Goal: Information Seeking & Learning: Learn about a topic

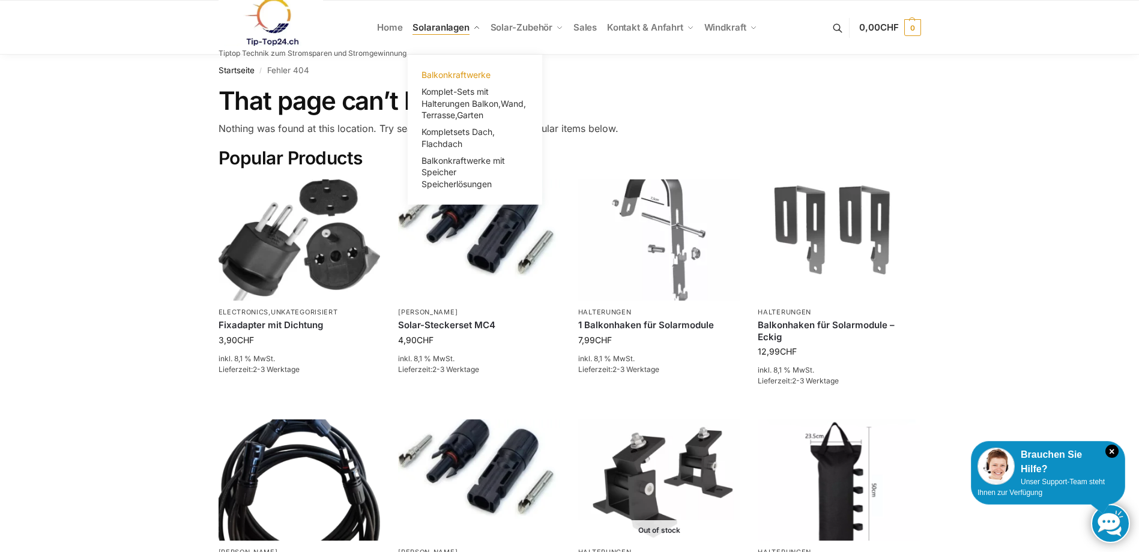
click at [463, 76] on span "Balkonkraftwerke" at bounding box center [455, 75] width 69 height 10
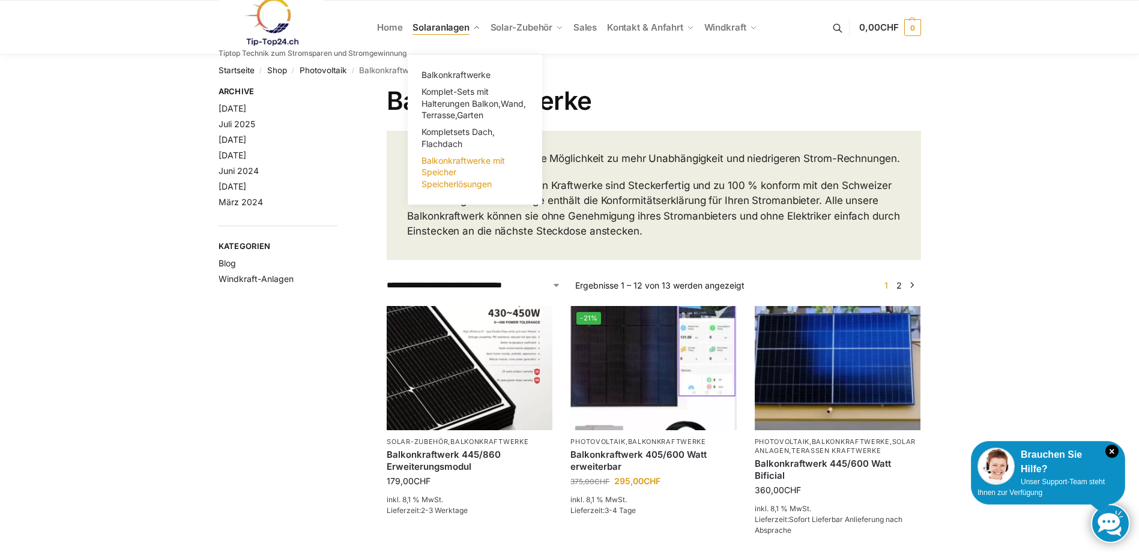
click at [435, 175] on span "Balkonkraftwerke mit Speicher Speicherlösungen" at bounding box center [462, 172] width 83 height 34
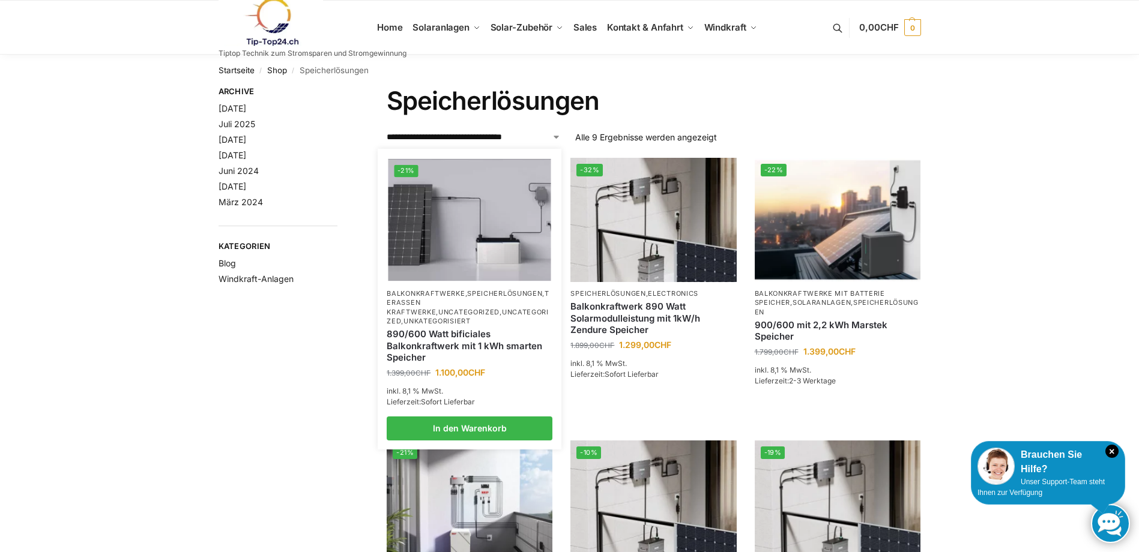
click at [476, 301] on p "Balkonkraftwerke , Speicherlösungen , Terassen Kraftwerke , Uncategorized , Unc…" at bounding box center [470, 307] width 166 height 37
click at [431, 272] on img at bounding box center [469, 220] width 163 height 122
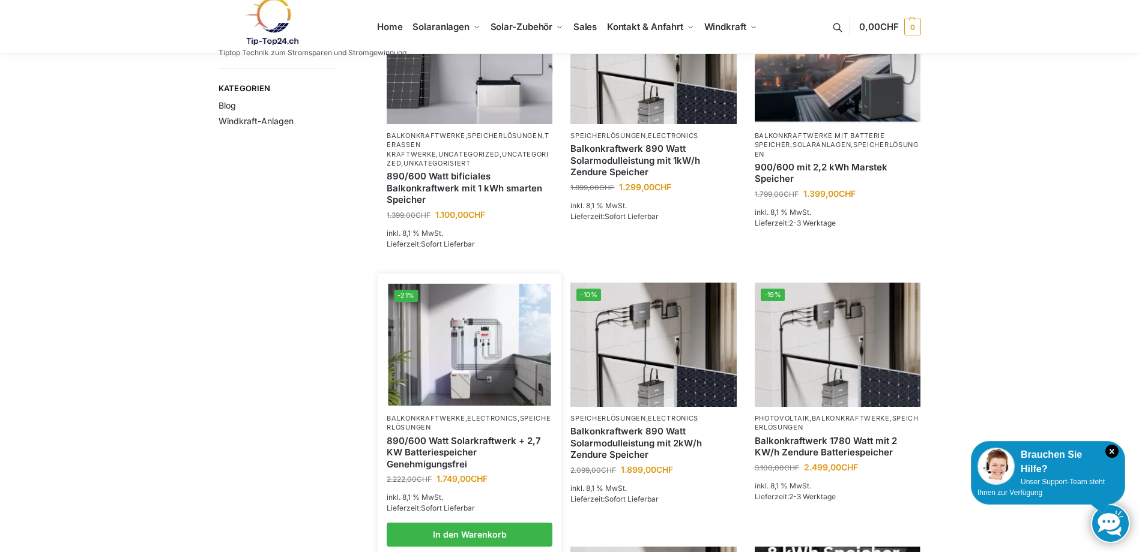
scroll to position [180, 0]
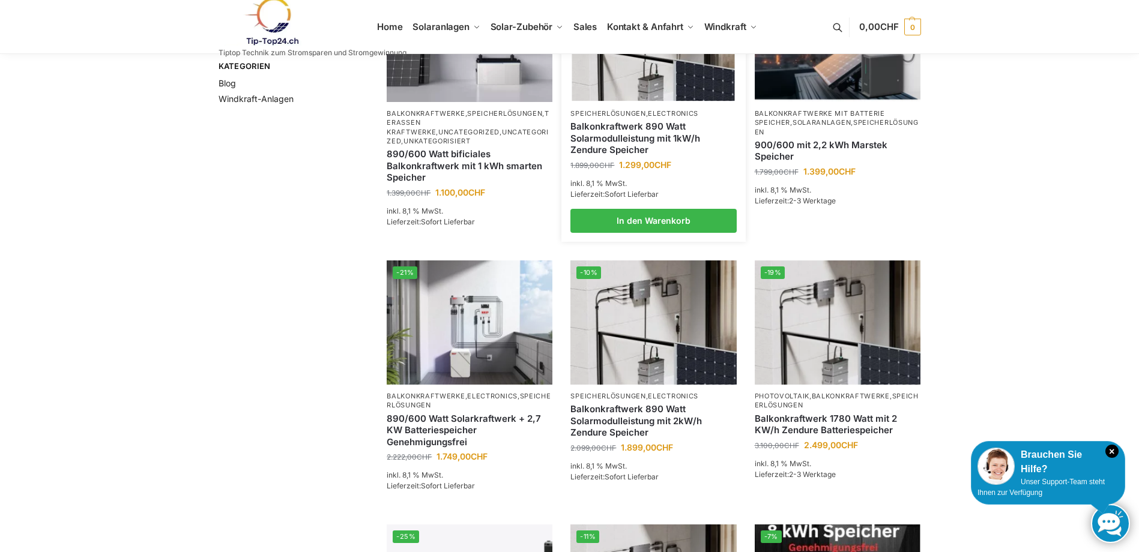
click at [626, 134] on link "Balkonkraftwerk 890 Watt Solarmodulleistung mit 1kW/h Zendure Speicher" at bounding box center [653, 138] width 166 height 35
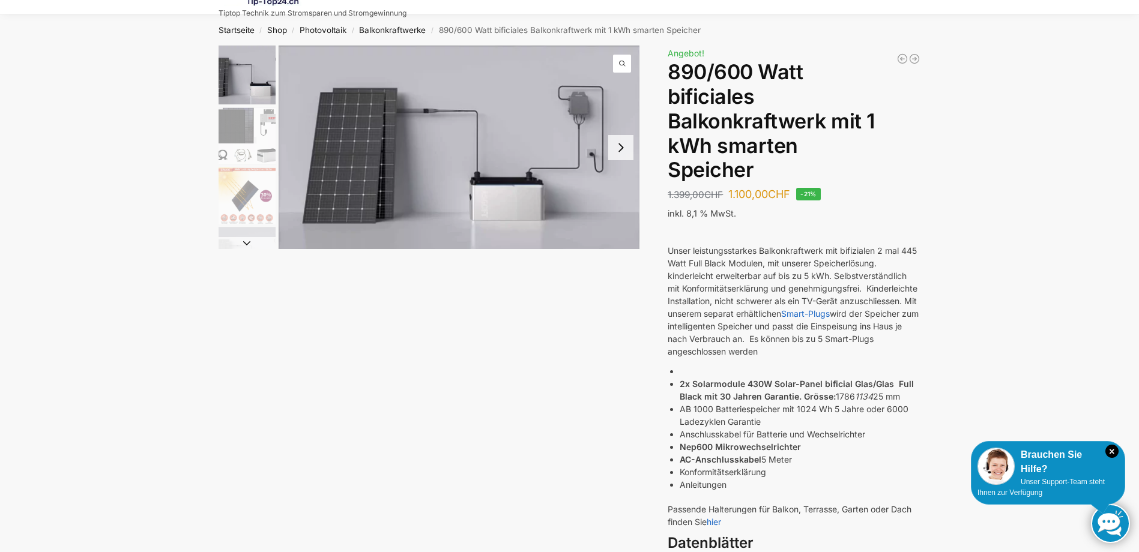
scroll to position [60, 0]
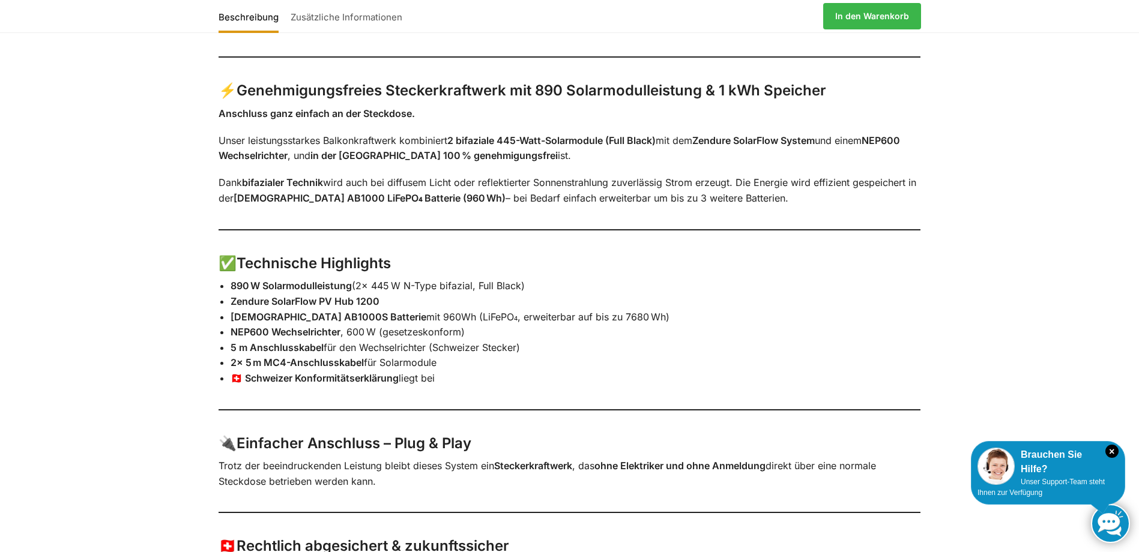
scroll to position [780, 0]
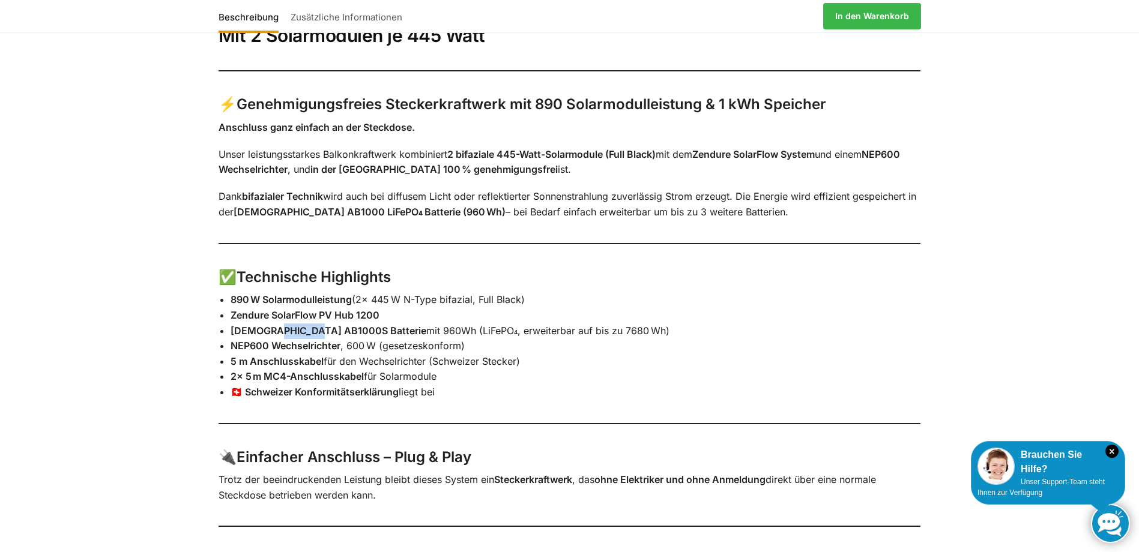
drag, startPoint x: 271, startPoint y: 302, endPoint x: 315, endPoint y: 302, distance: 44.4
click at [315, 325] on strong "[DEMOGRAPHIC_DATA] AB1000S Batterie" at bounding box center [328, 331] width 196 height 12
drag, startPoint x: 315, startPoint y: 302, endPoint x: 229, endPoint y: 303, distance: 86.4
click at [229, 303] on div "Mit 2 Solarmodulen je 445 Watt ⚡ Genehmigungsfreies Steckerkraftwerk mit 890 So…" at bounding box center [569, 338] width 753 height 657
drag, startPoint x: 231, startPoint y: 303, endPoint x: 313, endPoint y: 304, distance: 82.2
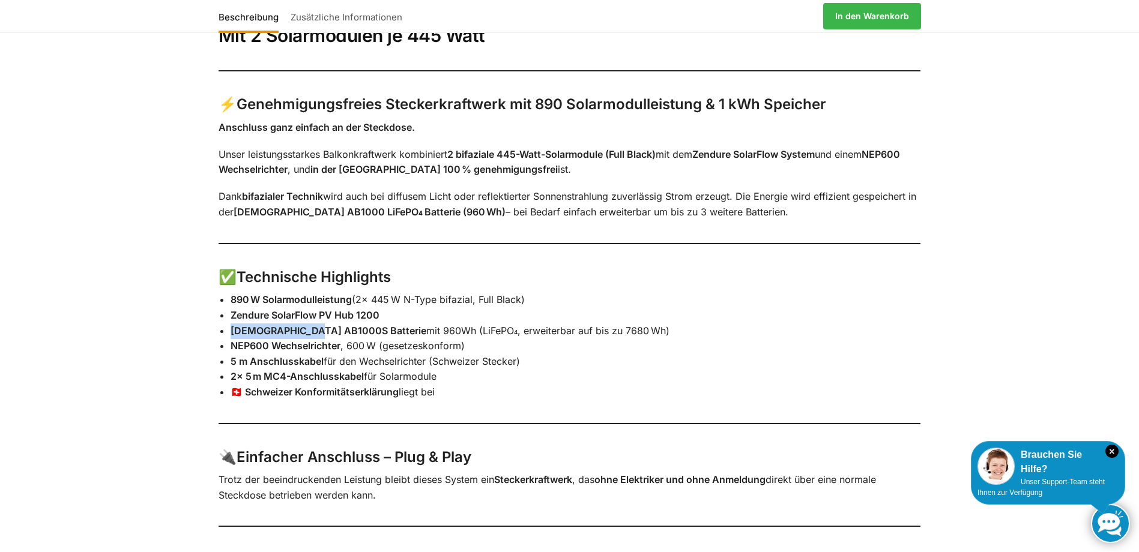
click at [313, 325] on strong "[DEMOGRAPHIC_DATA] AB1000S Batterie" at bounding box center [328, 331] width 196 height 12
drag, startPoint x: 313, startPoint y: 304, endPoint x: 302, endPoint y: 303, distance: 11.4
copy strong "[DEMOGRAPHIC_DATA] AB1000S"
